Goal: Task Accomplishment & Management: Use online tool/utility

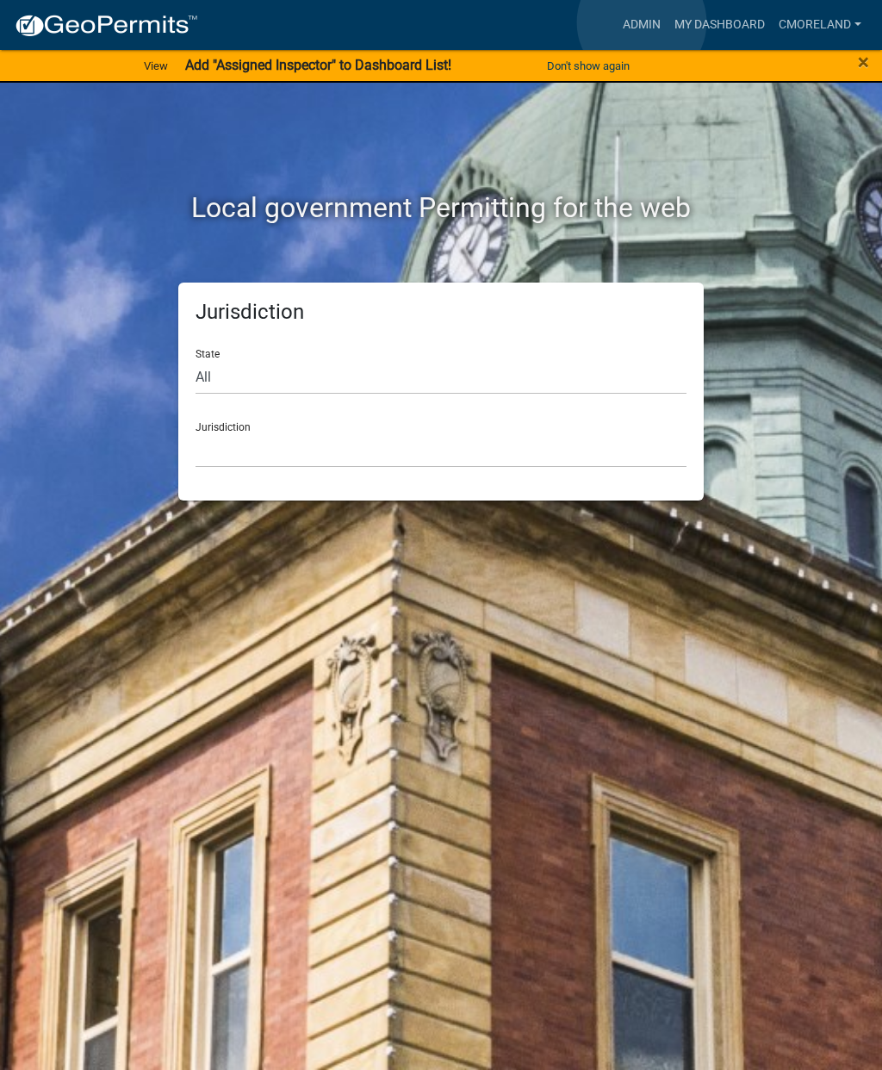
click at [642, 23] on link "Admin" at bounding box center [642, 25] width 52 height 33
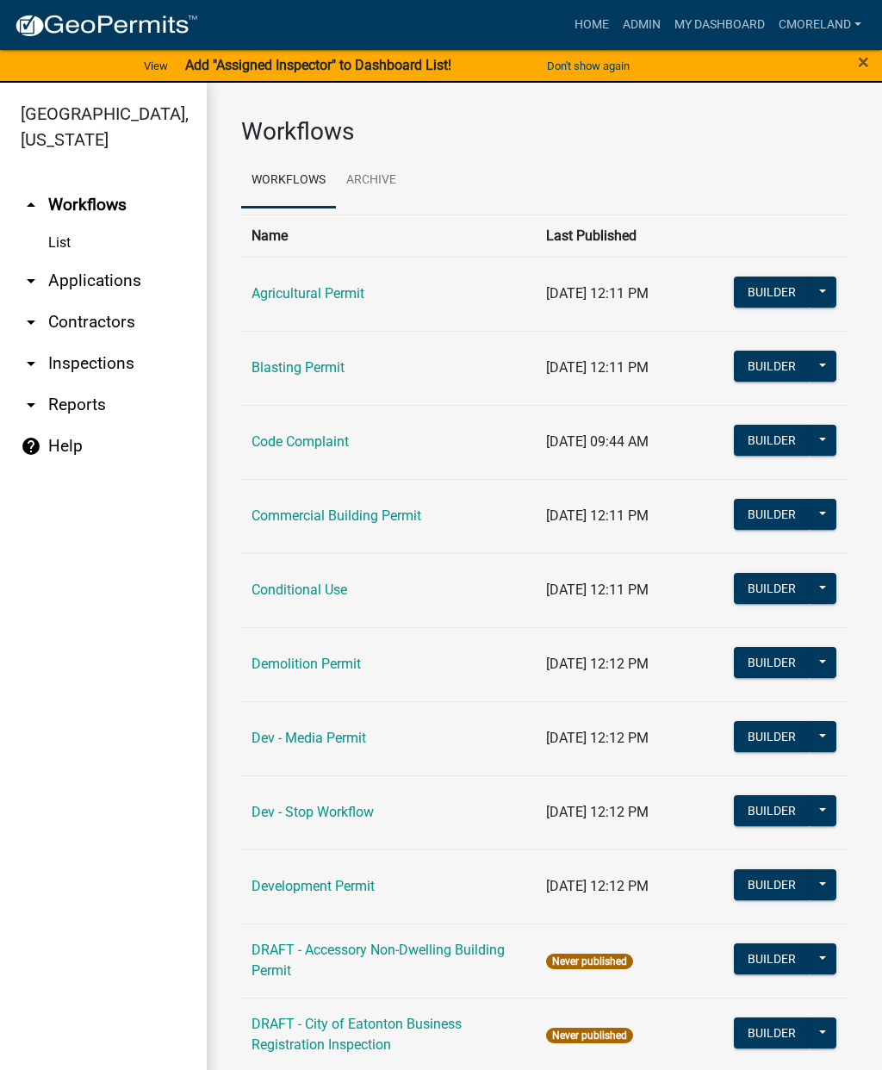
click at [110, 283] on link "arrow_drop_down Applications" at bounding box center [103, 280] width 207 height 41
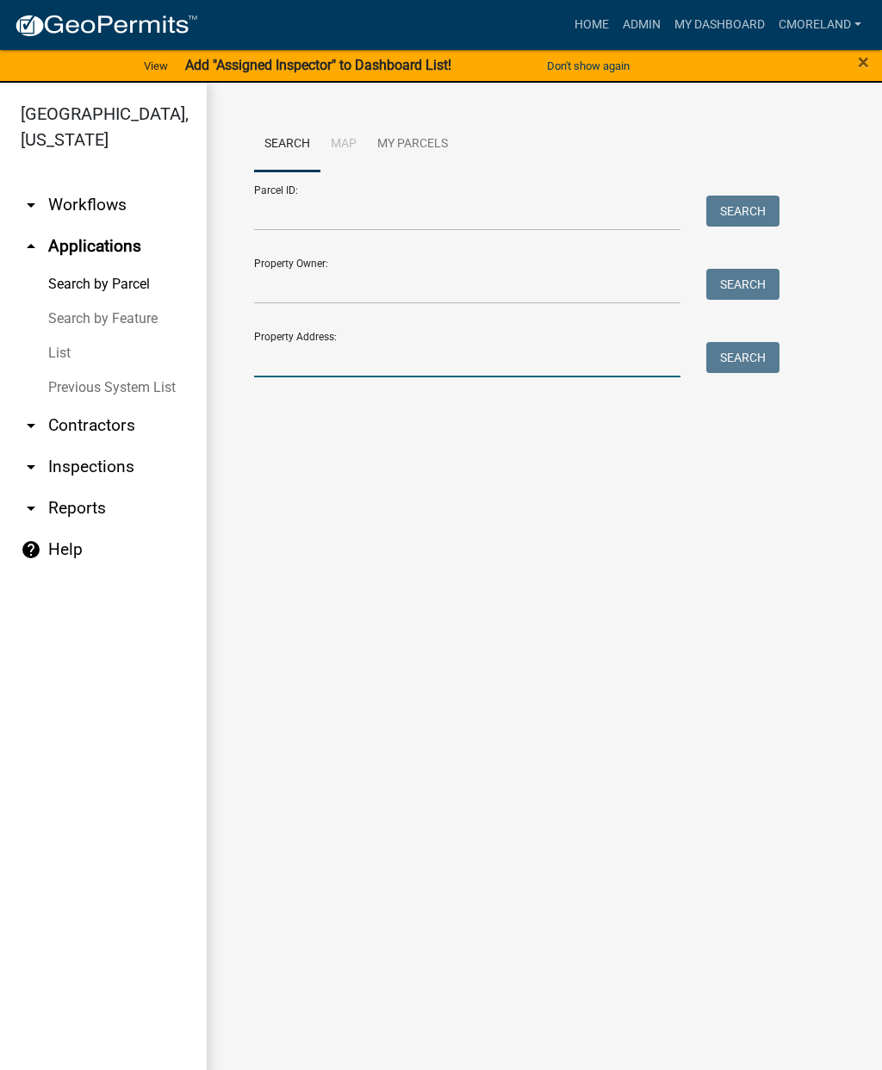
click at [296, 352] on input "Property Address:" at bounding box center [467, 359] width 426 height 35
click at [749, 357] on button "Search" at bounding box center [742, 357] width 73 height 31
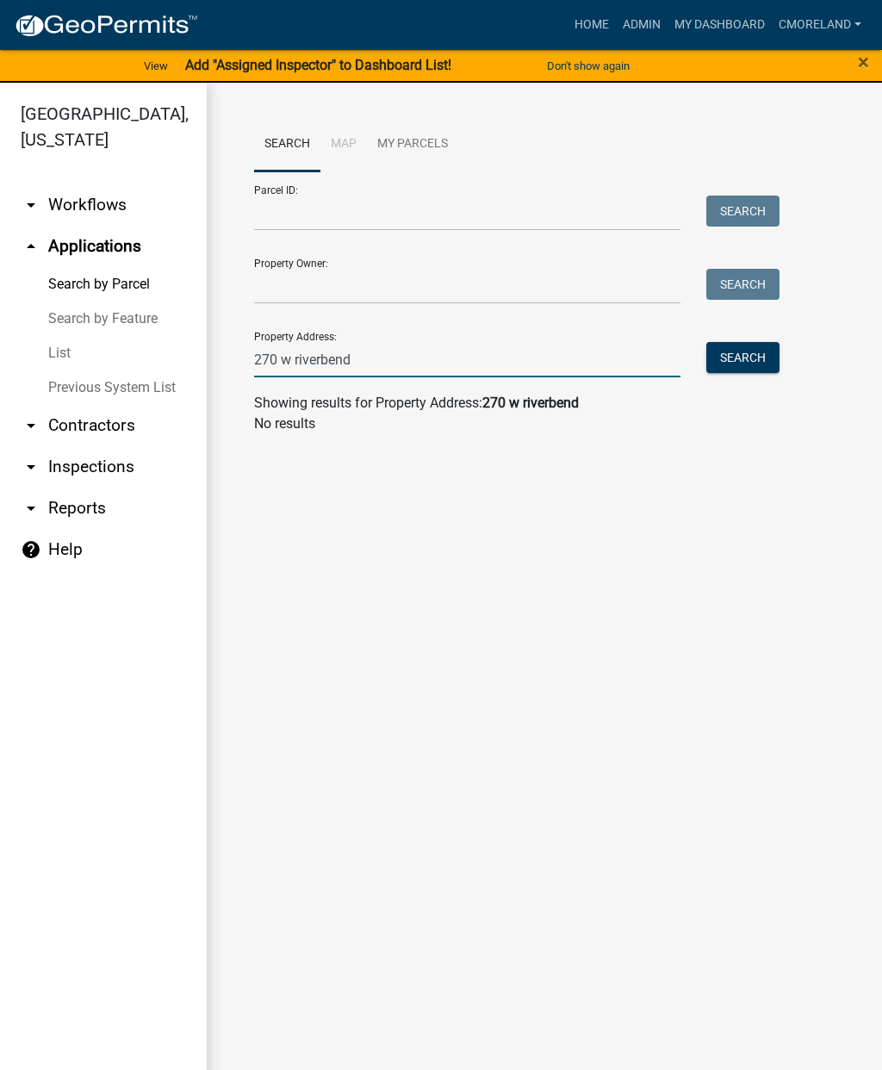
click at [374, 355] on input "270 w riverbend" at bounding box center [467, 359] width 426 height 35
click at [745, 368] on button "Search" at bounding box center [742, 357] width 73 height 31
click at [307, 367] on input "[STREET_ADDRESS]" at bounding box center [467, 359] width 426 height 35
click at [291, 346] on input "[STREET_ADDRESS]" at bounding box center [467, 359] width 426 height 35
click at [304, 353] on input "[STREET_ADDRESS]" at bounding box center [467, 359] width 426 height 35
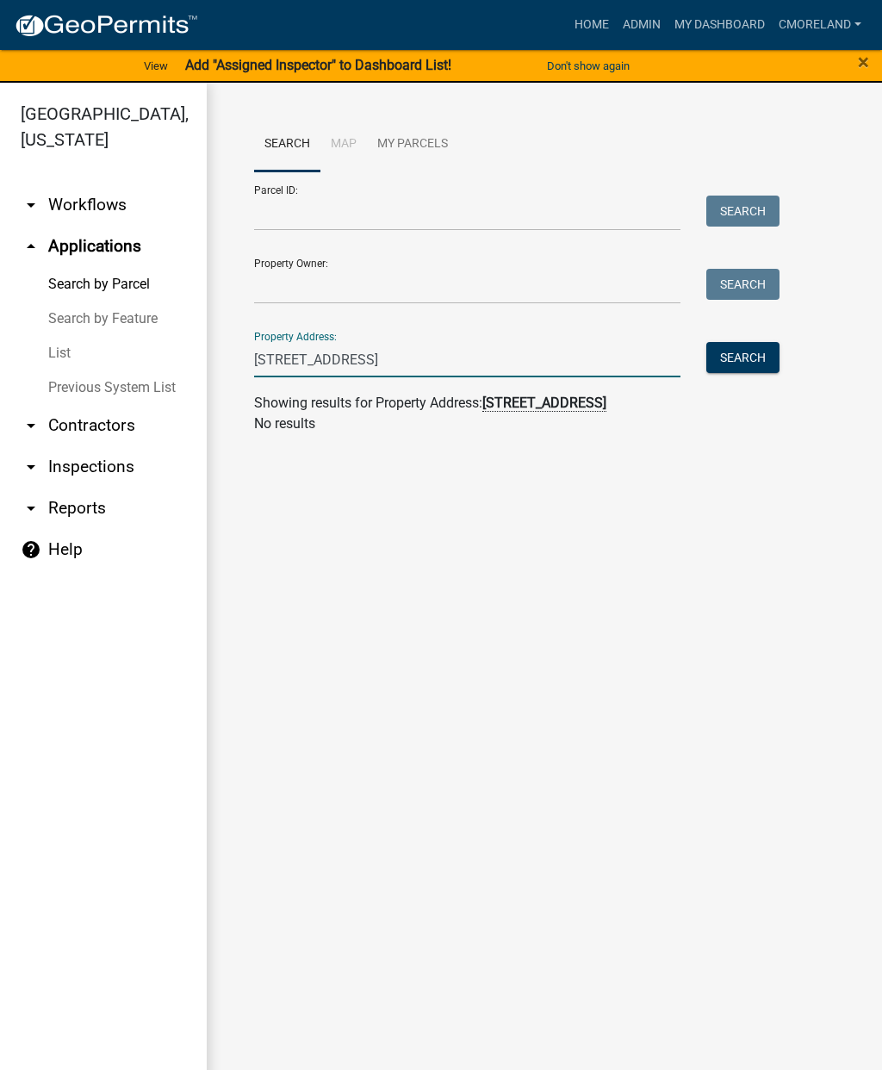
click at [297, 352] on input "[STREET_ADDRESS]" at bounding box center [467, 359] width 426 height 35
click at [739, 367] on button "Search" at bounding box center [742, 357] width 73 height 31
click at [282, 349] on input "[STREET_ADDRESS]" at bounding box center [467, 359] width 426 height 35
click at [283, 357] on input "[STREET_ADDRESS]" at bounding box center [467, 359] width 426 height 35
click at [314, 357] on input "[STREET_ADDRESS]" at bounding box center [467, 359] width 426 height 35
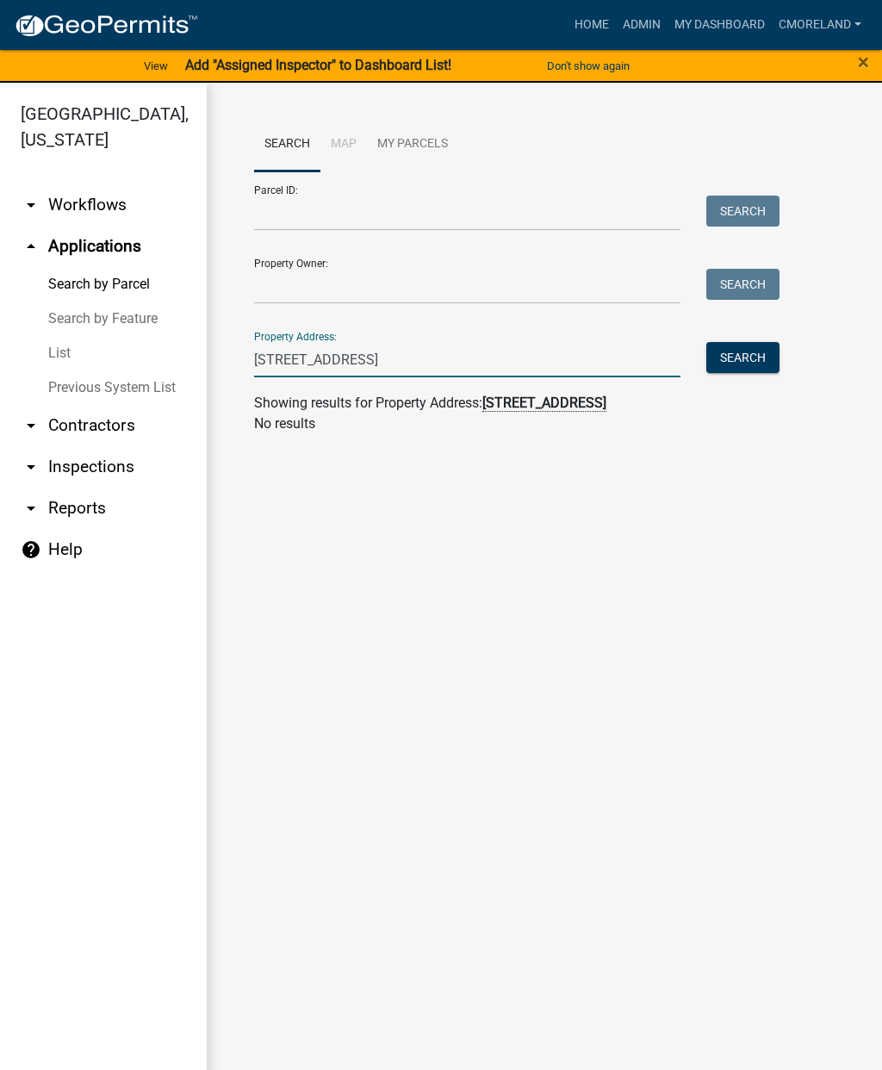
click at [321, 352] on input "[STREET_ADDRESS]" at bounding box center [467, 359] width 426 height 35
click at [314, 347] on input "[STREET_ADDRESS]" at bounding box center [467, 359] width 426 height 35
click at [309, 354] on input "[STREET_ADDRESS]" at bounding box center [467, 359] width 426 height 35
click at [308, 354] on input "[STREET_ADDRESS]" at bounding box center [467, 359] width 426 height 35
click at [747, 364] on button "Search" at bounding box center [742, 357] width 73 height 31
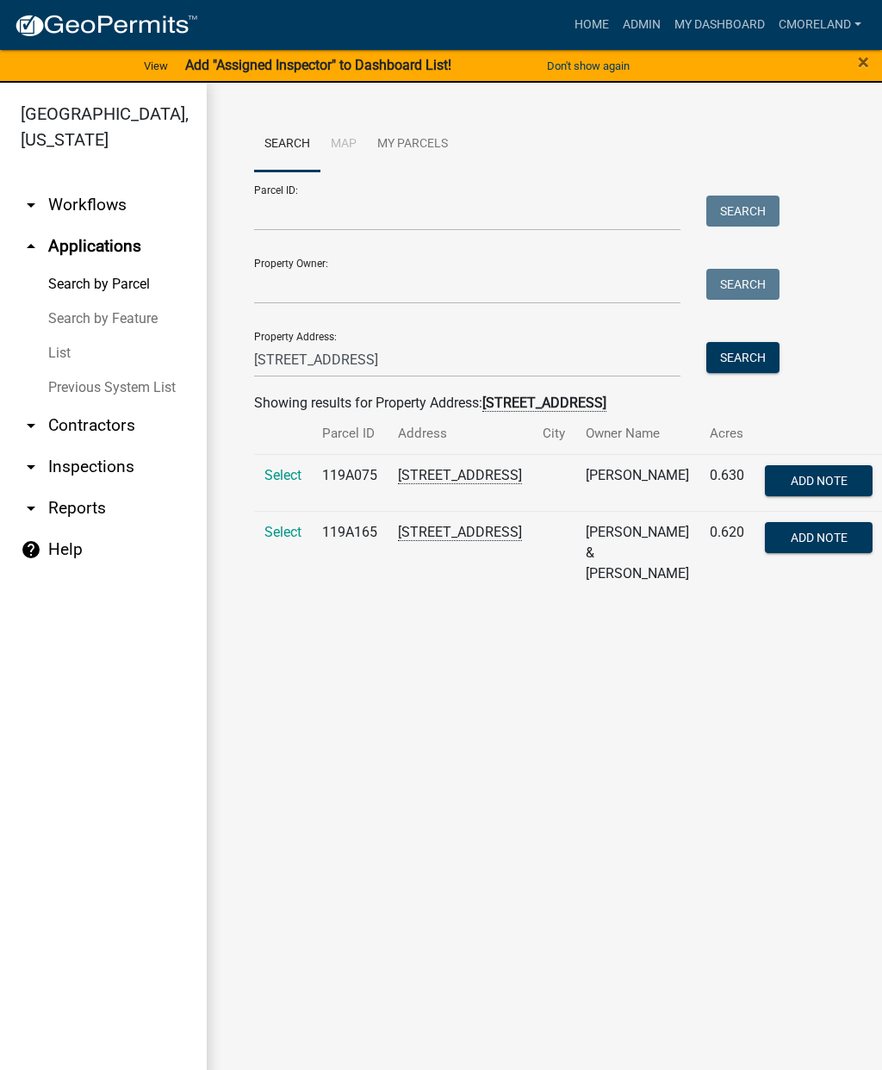
click at [287, 474] on span "Select" at bounding box center [282, 475] width 37 height 16
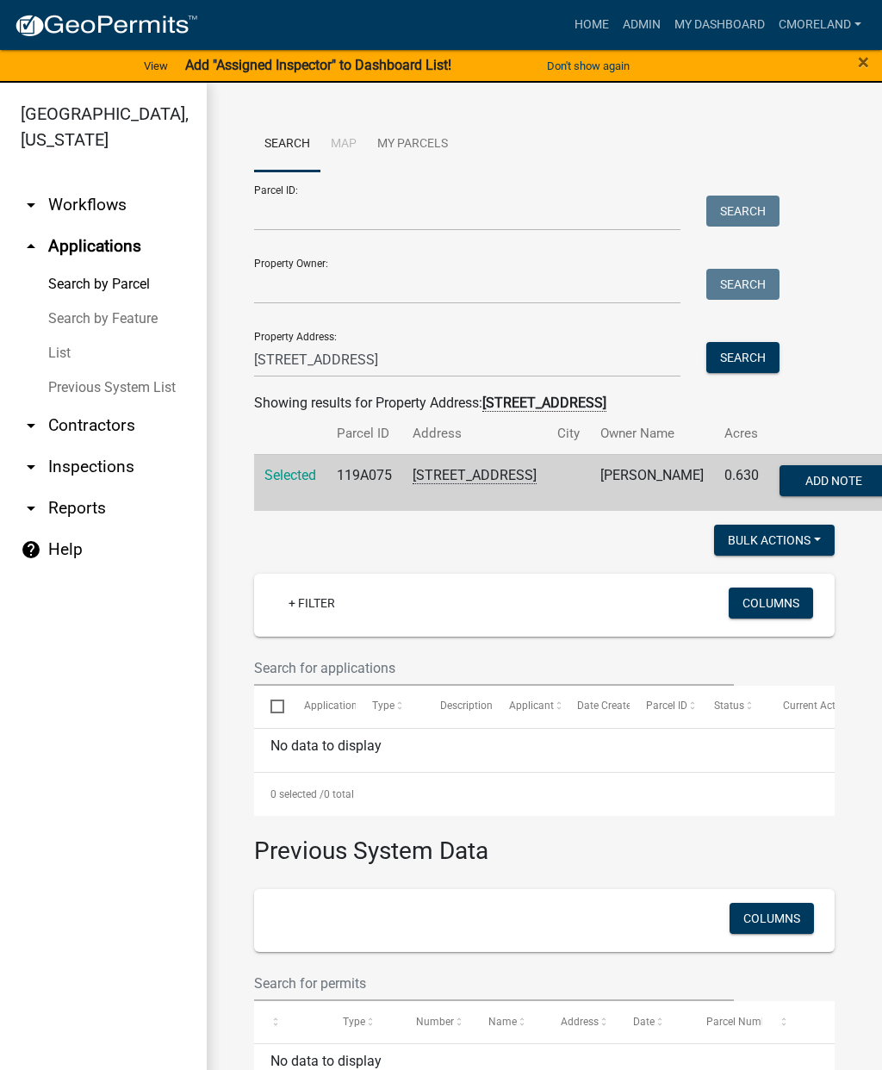
click at [303, 483] on span "Selected" at bounding box center [290, 475] width 52 height 16
click at [393, 355] on input "[STREET_ADDRESS]" at bounding box center [467, 359] width 426 height 35
type input "2"
type input "[STREET_ADDRESS]"
click at [747, 362] on button "Search" at bounding box center [742, 357] width 73 height 31
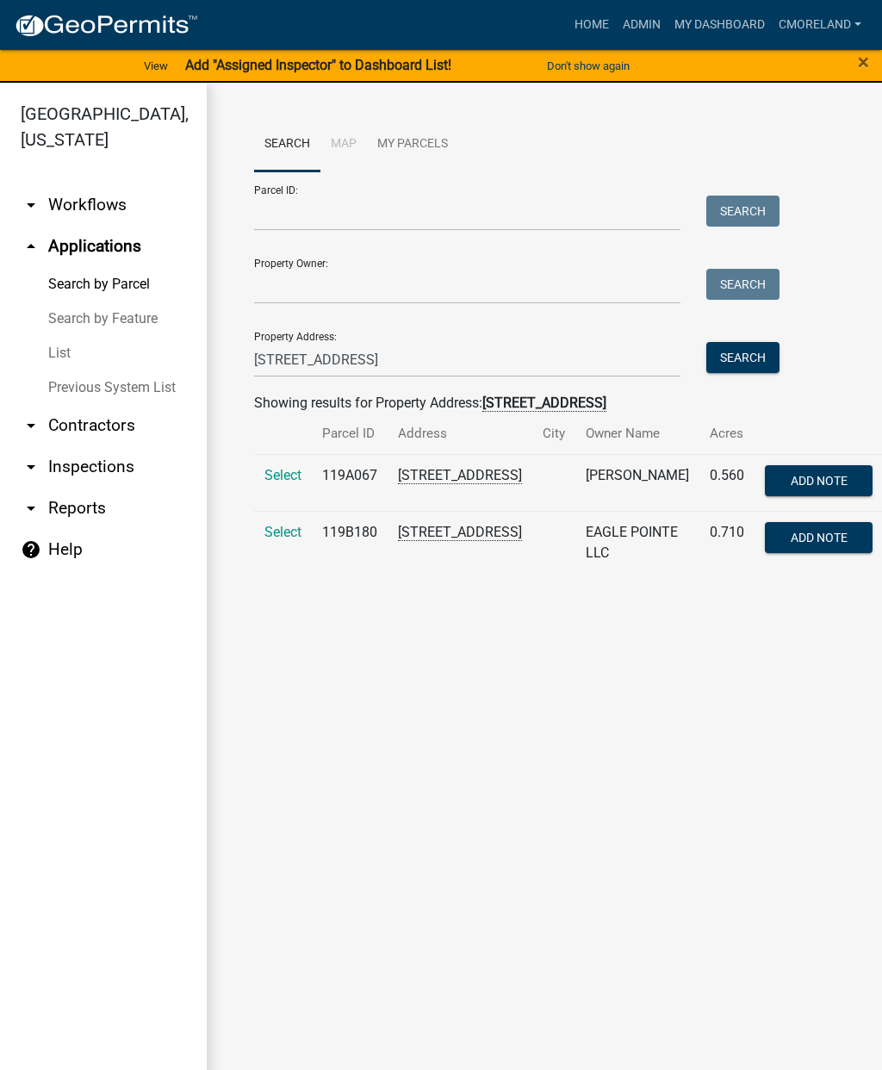
click at [285, 481] on span "Select" at bounding box center [282, 475] width 37 height 16
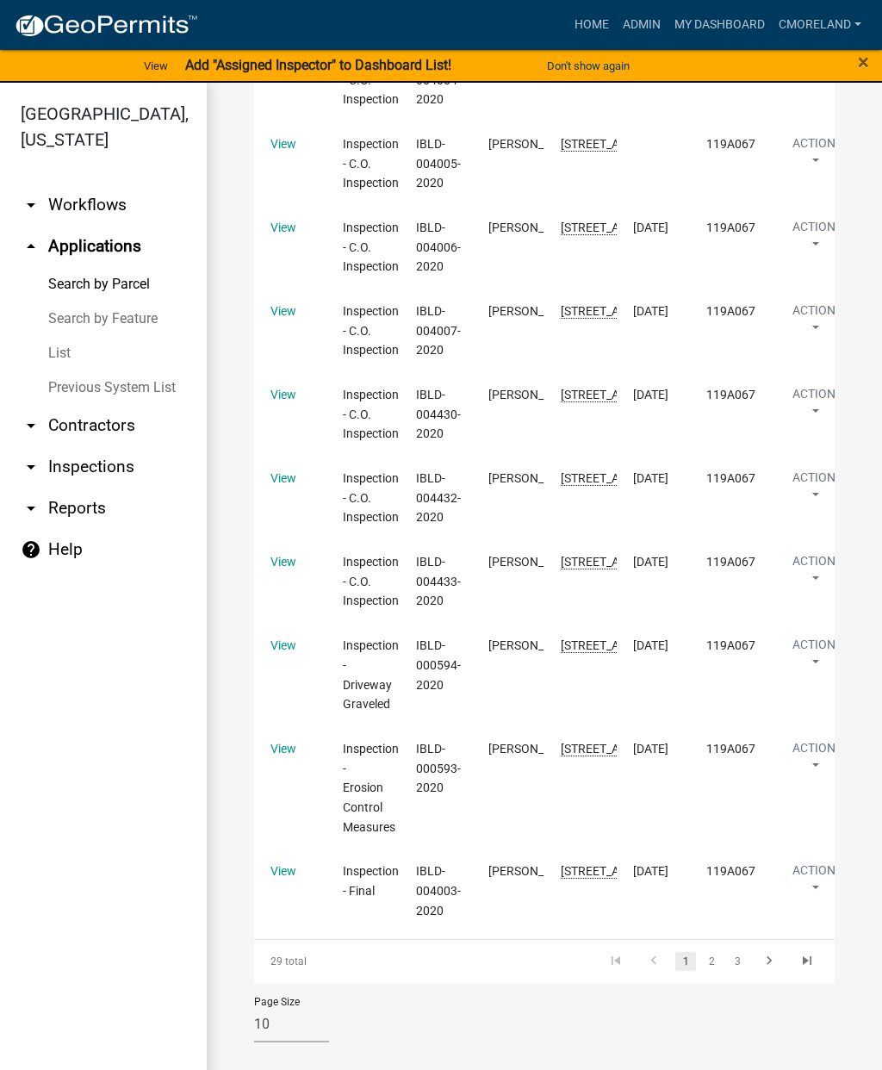
scroll to position [1330, 0]
